Goal: Task Accomplishment & Management: Use online tool/utility

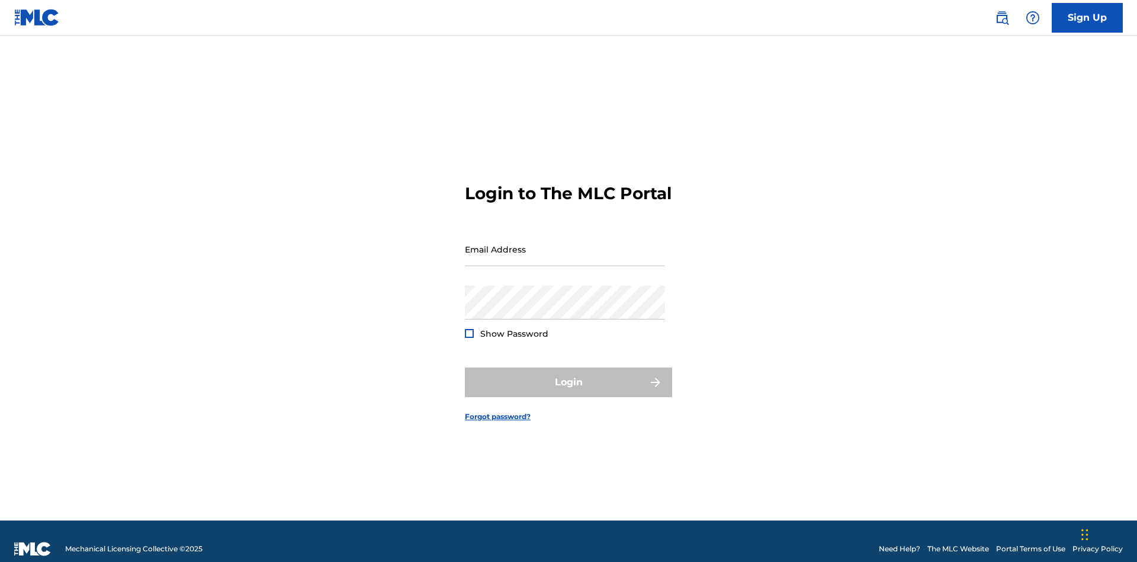
scroll to position [15, 0]
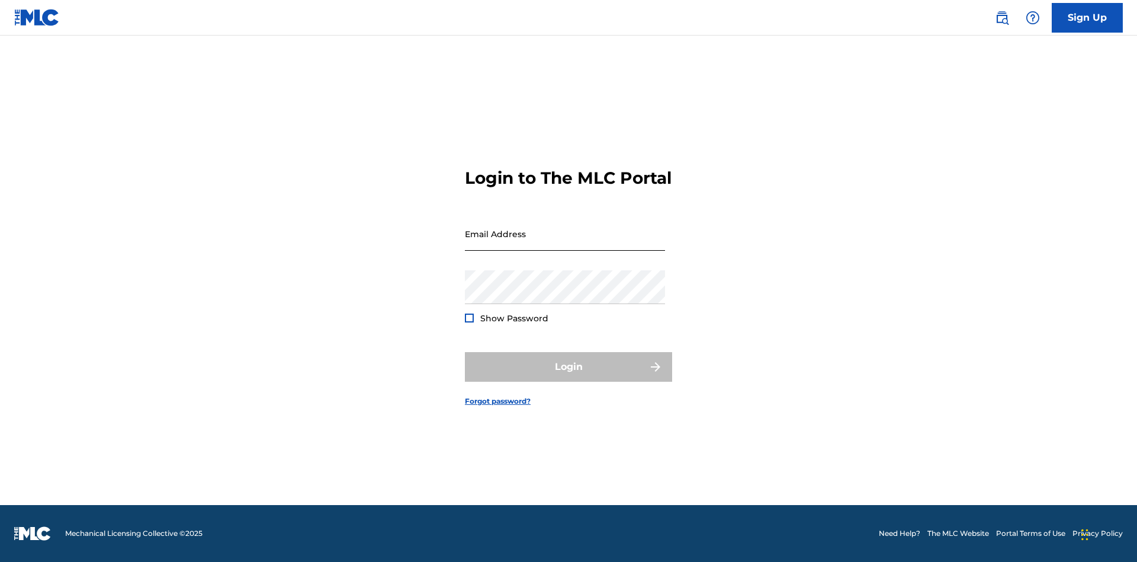
click at [565, 243] on input "Email Address" at bounding box center [565, 234] width 200 height 34
type input "Duke.McTesterson@gmail.com"
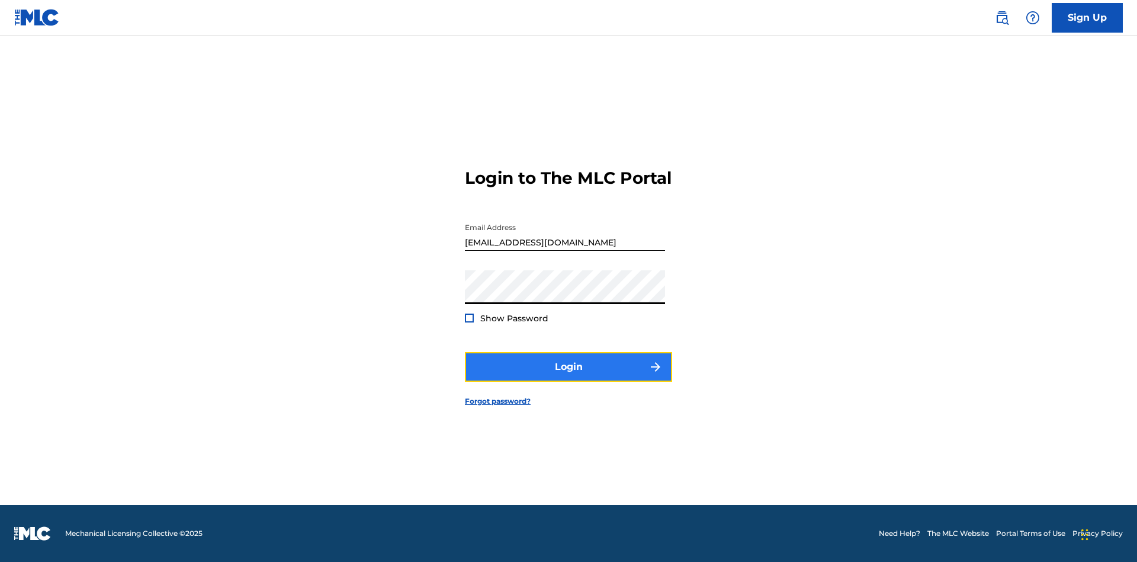
click at [569, 377] on button "Login" at bounding box center [568, 367] width 207 height 30
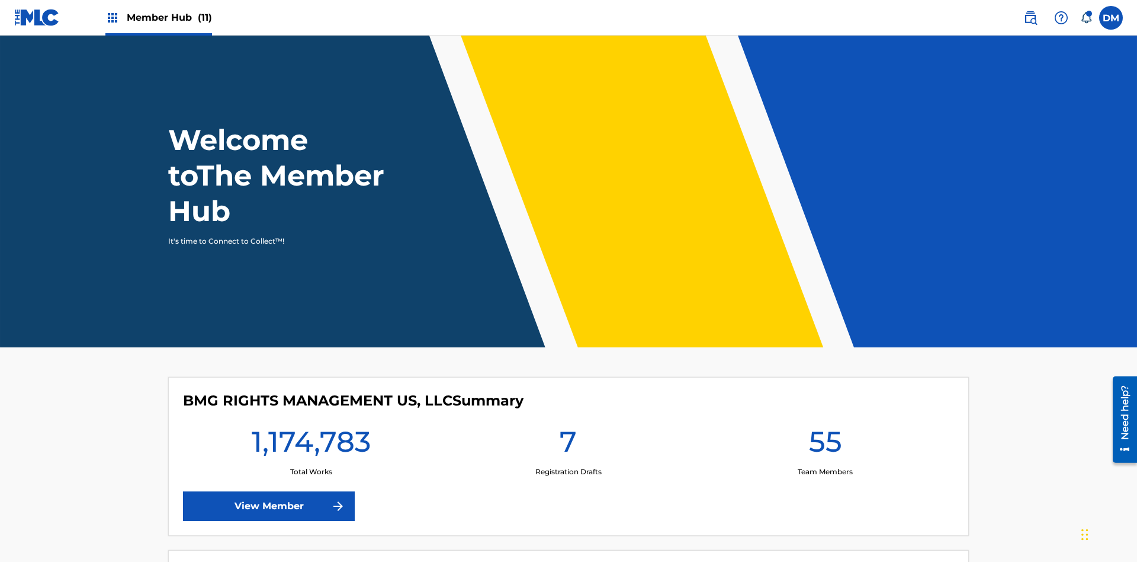
click at [158, 17] on span "Member Hub (11)" at bounding box center [169, 18] width 85 height 14
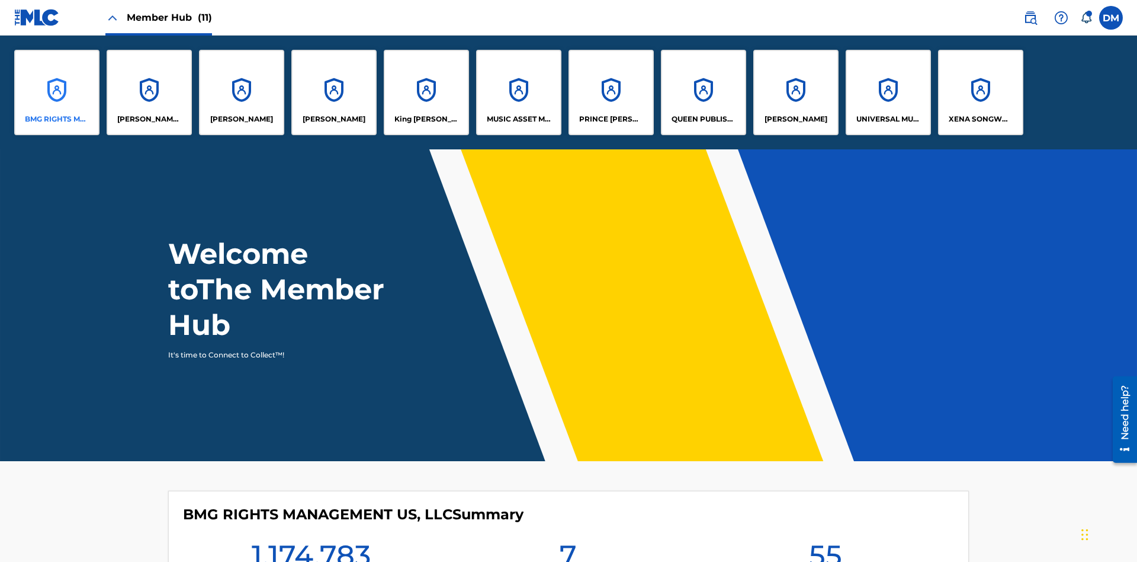
click at [57, 119] on p "BMG RIGHTS MANAGEMENT US, LLC" at bounding box center [57, 119] width 65 height 11
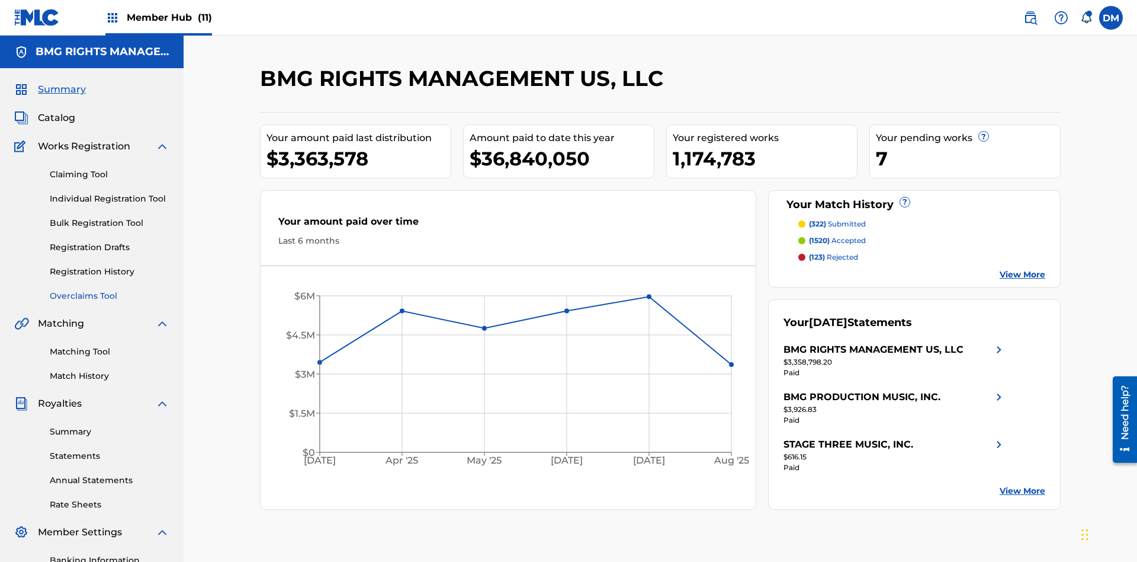
click at [110, 290] on link "Overclaims Tool" at bounding box center [110, 296] width 120 height 12
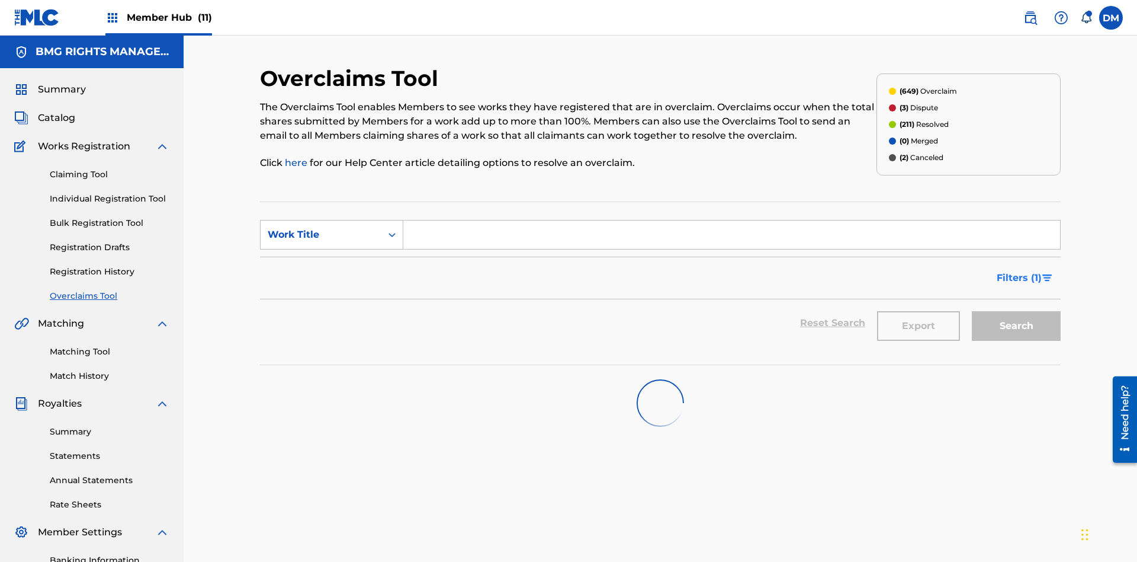
click at [1019, 271] on span "Filters ( 1 )" at bounding box center [1019, 278] width 45 height 14
click at [0, 0] on div "Search Form" at bounding box center [0, 0] width 0 height 0
click at [0, 0] on button "Apply Filters" at bounding box center [0, 0] width 0 height 0
